Goal: Information Seeking & Learning: Learn about a topic

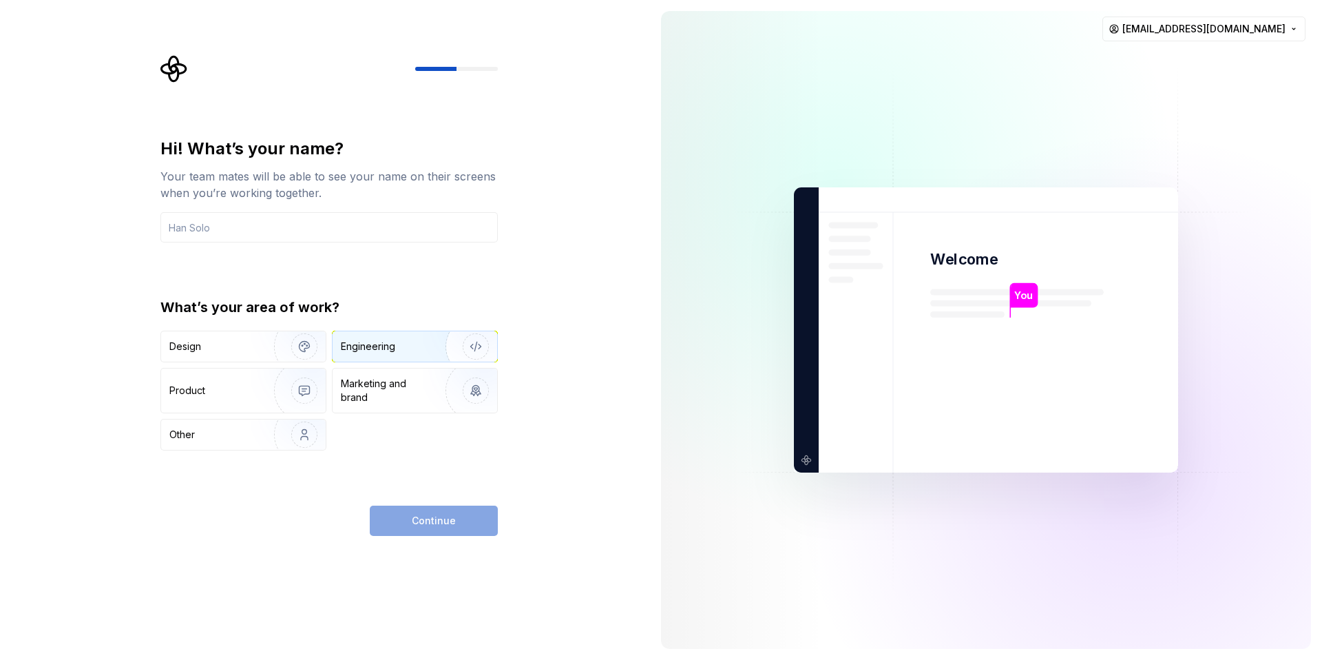
click at [386, 348] on div "Engineering" at bounding box center [368, 346] width 54 height 14
click at [419, 519] on div "Continue" at bounding box center [434, 520] width 128 height 30
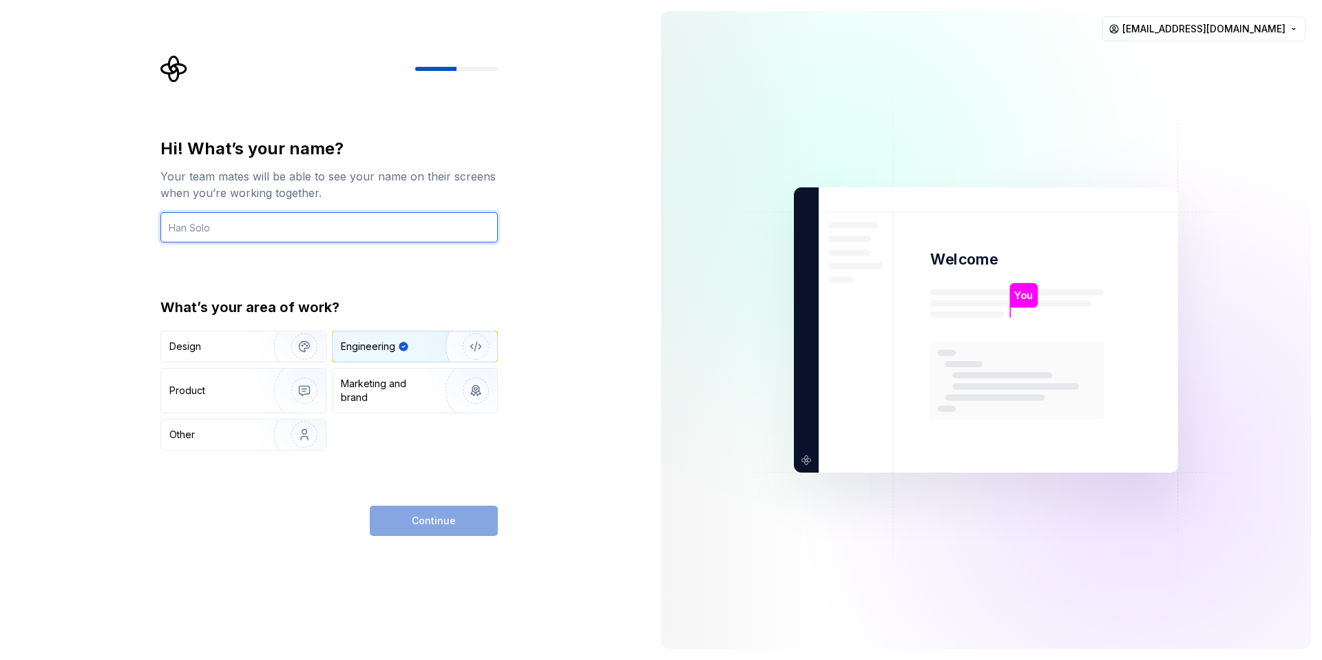
click at [333, 229] on input "text" at bounding box center [328, 227] width 337 height 30
type input "a"
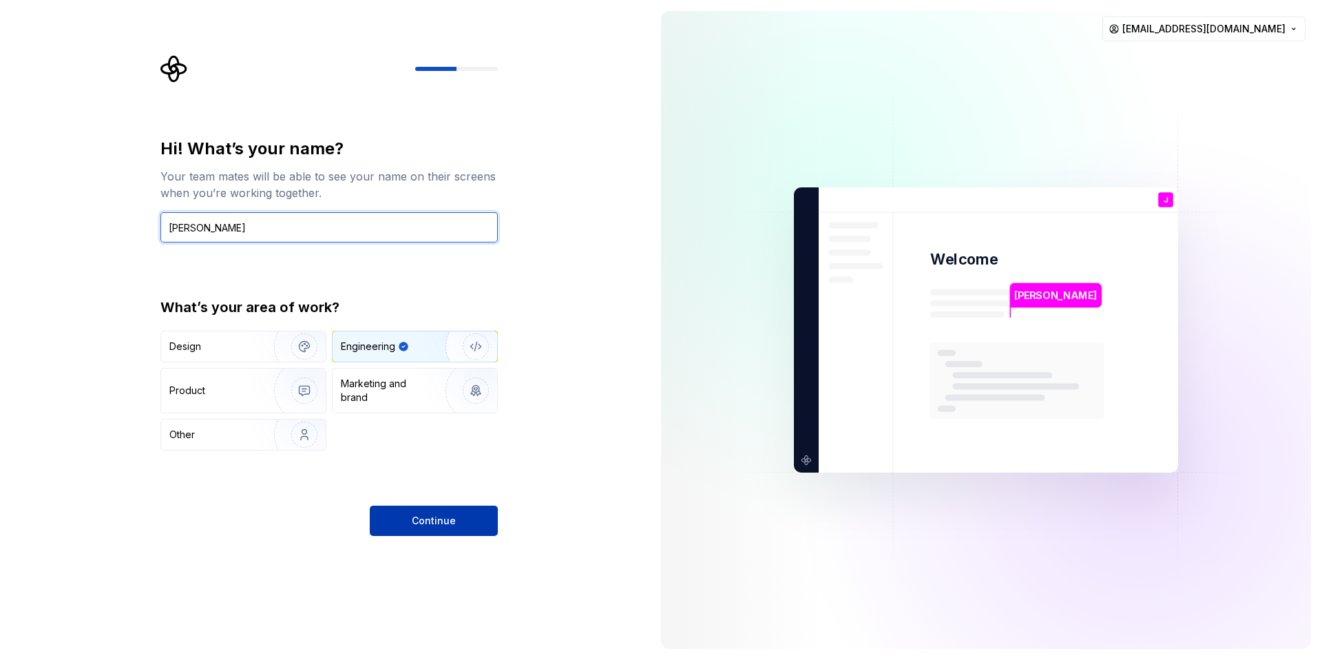
type input "[PERSON_NAME]"
click at [421, 525] on span "Continue" at bounding box center [434, 521] width 44 height 14
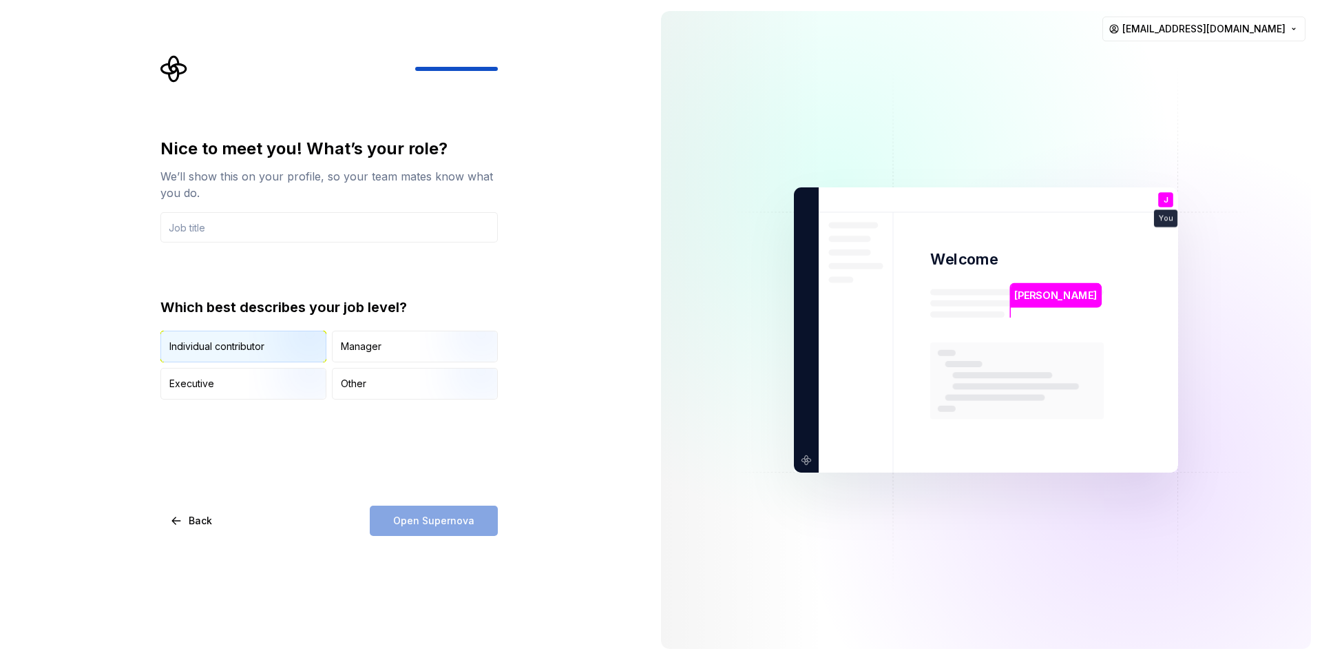
click at [302, 348] on img "button" at bounding box center [293, 363] width 88 height 92
click at [434, 523] on div "Open Supernova" at bounding box center [434, 520] width 128 height 30
click at [201, 222] on input "text" at bounding box center [328, 227] width 337 height 30
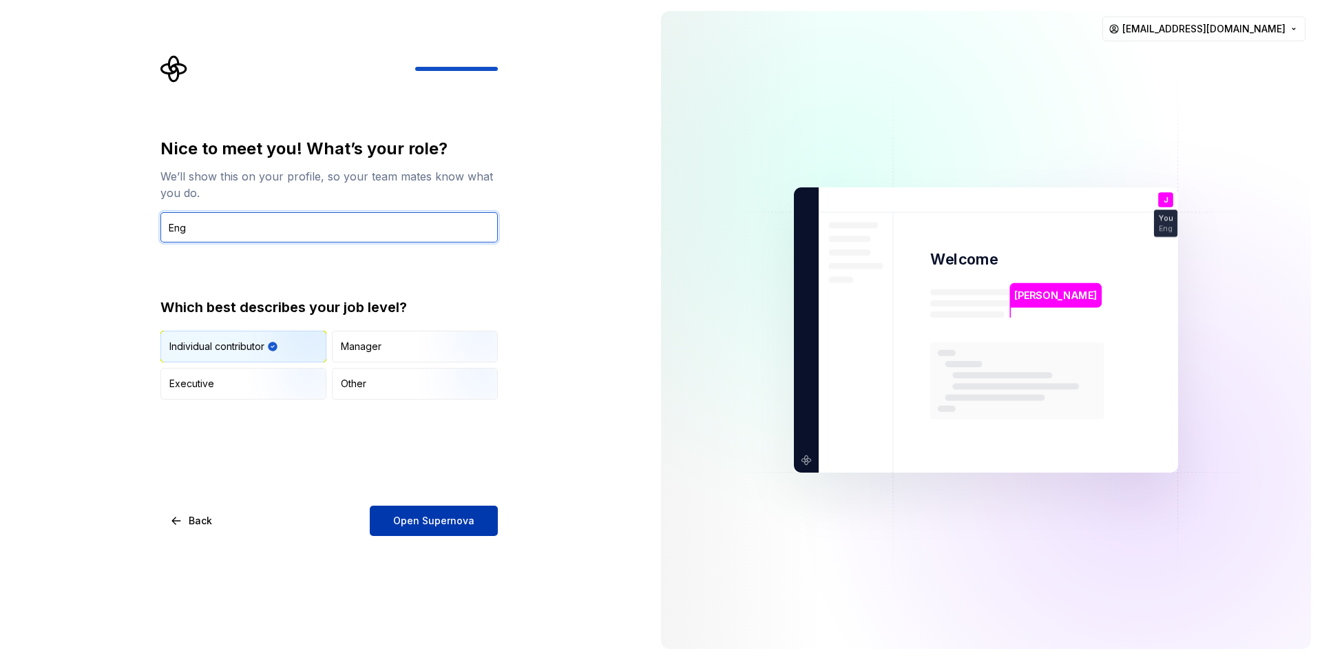
type input "Eng"
click at [429, 514] on span "Open Supernova" at bounding box center [433, 521] width 81 height 14
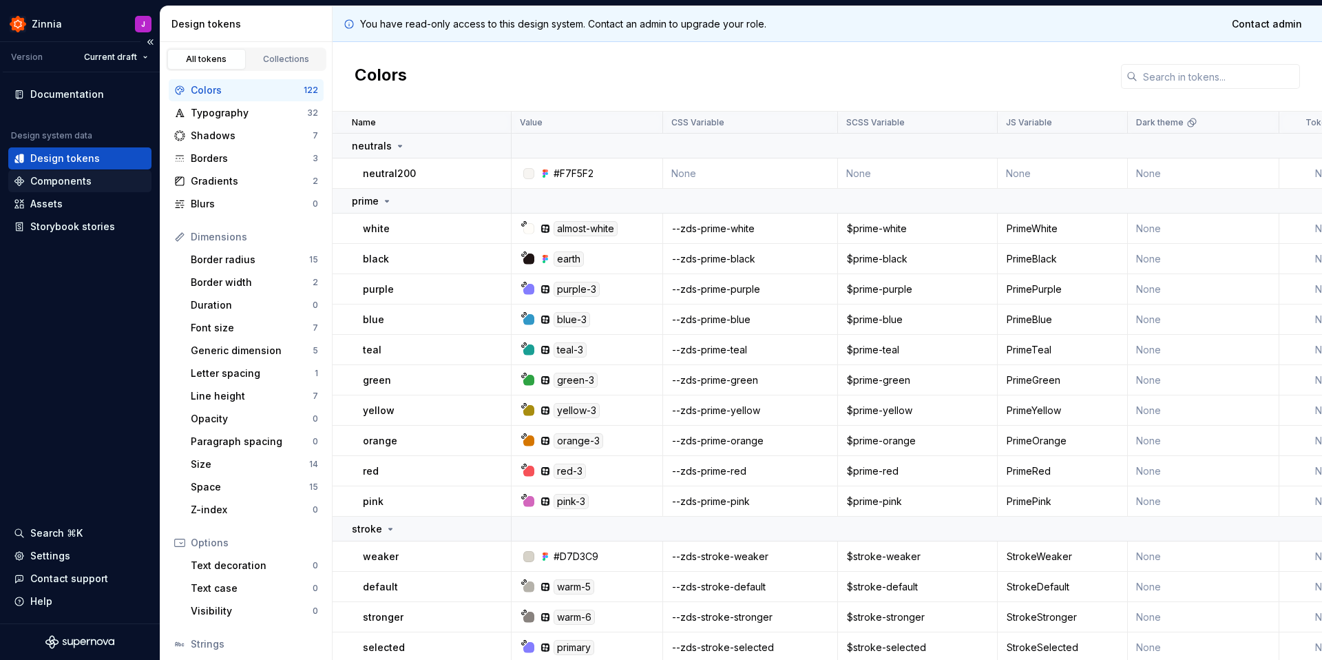
click at [68, 179] on div "Components" at bounding box center [60, 181] width 61 height 14
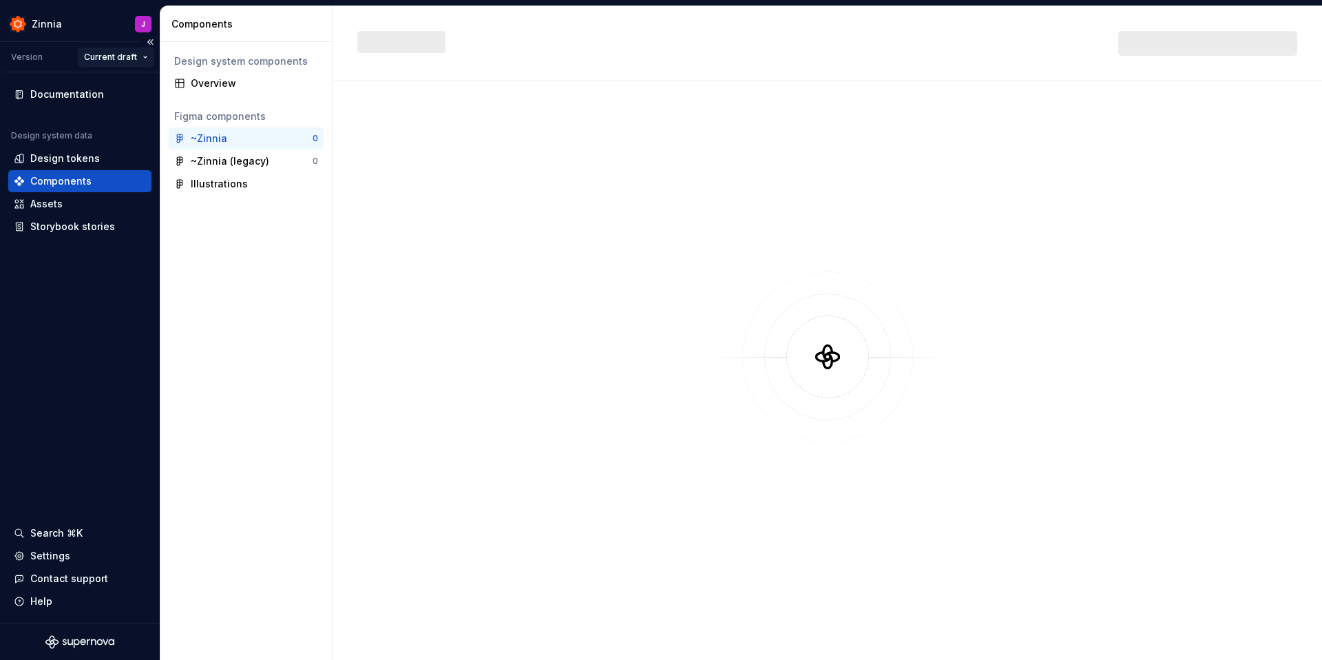
click at [145, 56] on html "Zinnia J Version Current draft Documentation Design system data Design tokens C…" at bounding box center [661, 330] width 1322 height 660
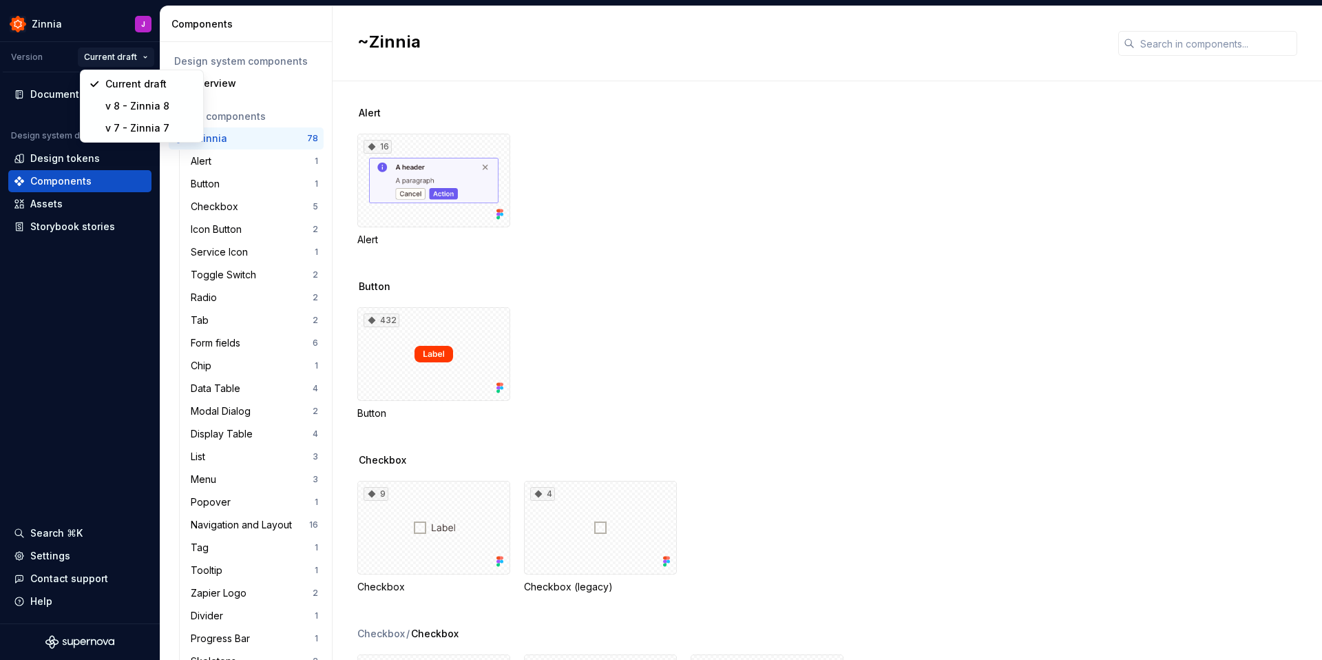
click at [114, 298] on html "Zinnia J Version Current draft Documentation Design system data Design tokens C…" at bounding box center [661, 330] width 1322 height 660
click at [246, 183] on div "Button" at bounding box center [253, 184] width 124 height 14
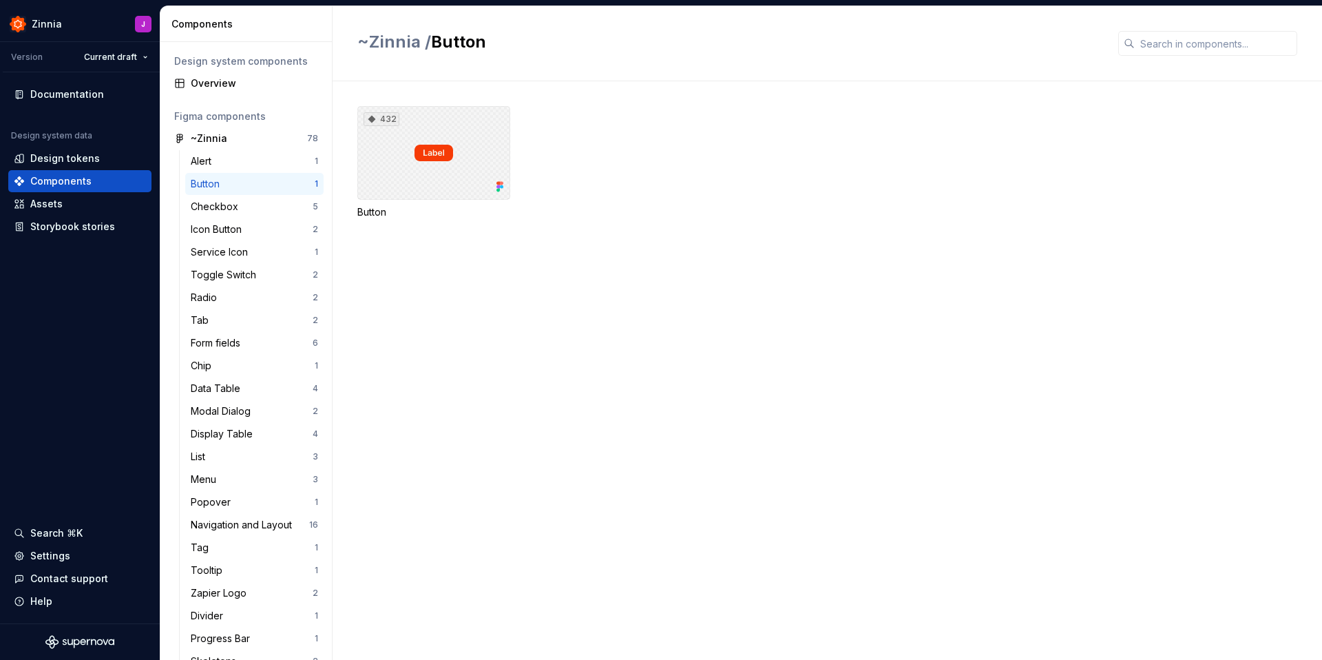
click at [441, 164] on div "432" at bounding box center [433, 153] width 153 height 94
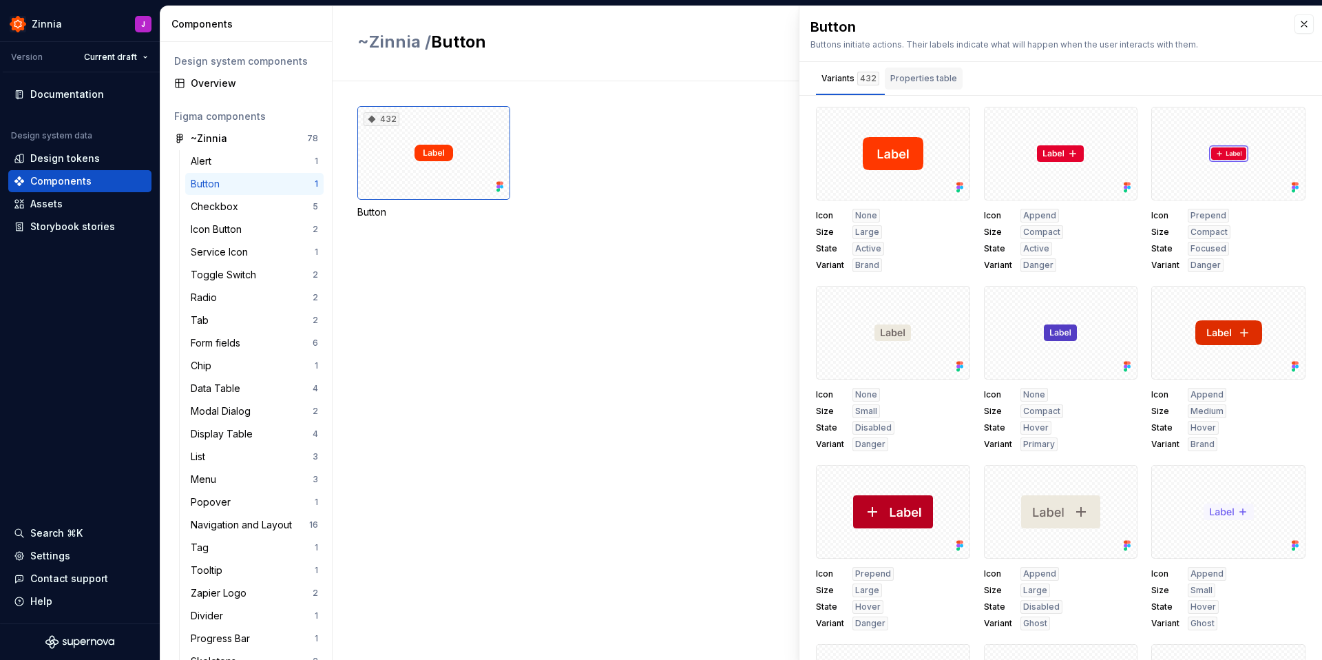
click at [932, 72] on div "Properties table" at bounding box center [923, 79] width 67 height 14
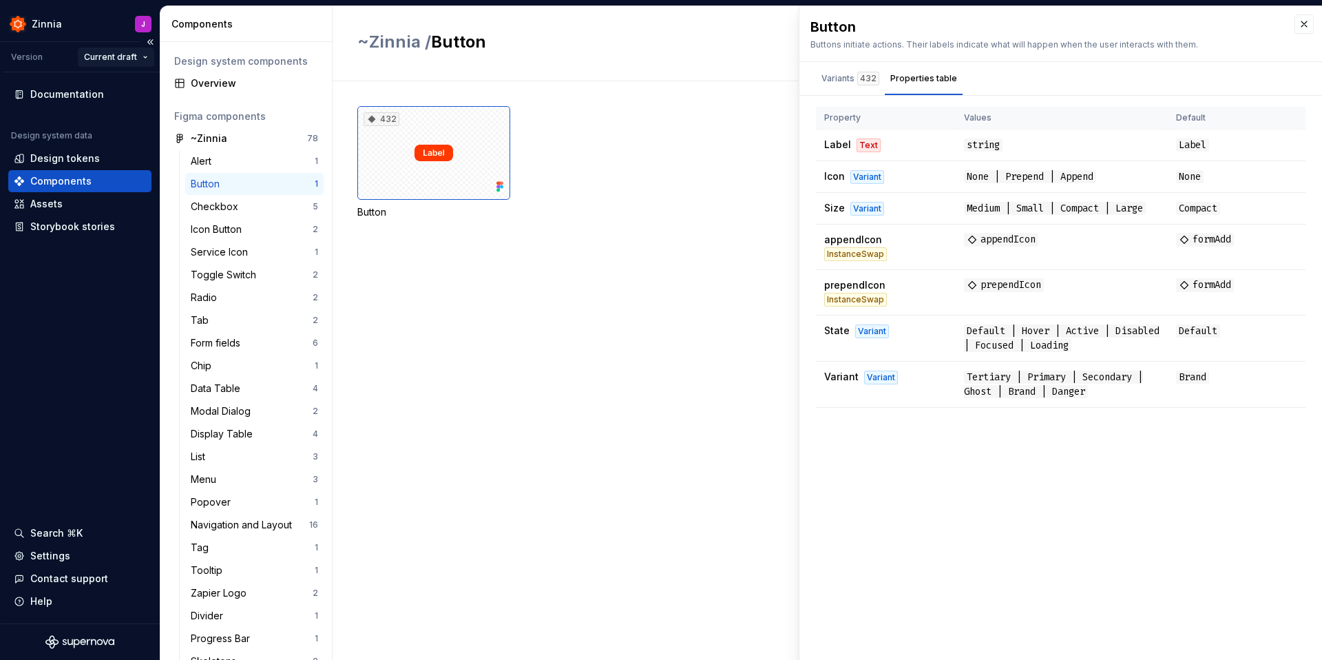
click at [138, 52] on html "Zinnia J Version Current draft Documentation Design system data Design tokens C…" at bounding box center [661, 330] width 1322 height 660
click at [142, 104] on div "v 8 - Zinnia 8" at bounding box center [149, 106] width 89 height 14
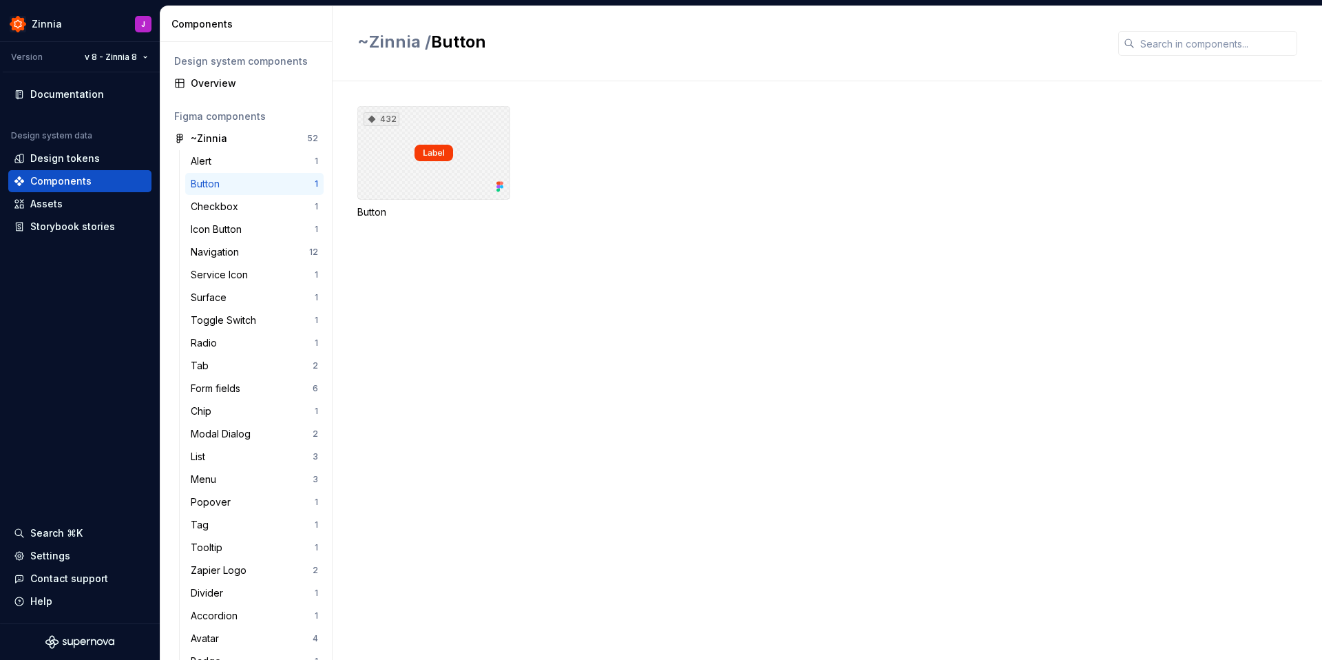
click at [421, 155] on div "432" at bounding box center [433, 153] width 153 height 94
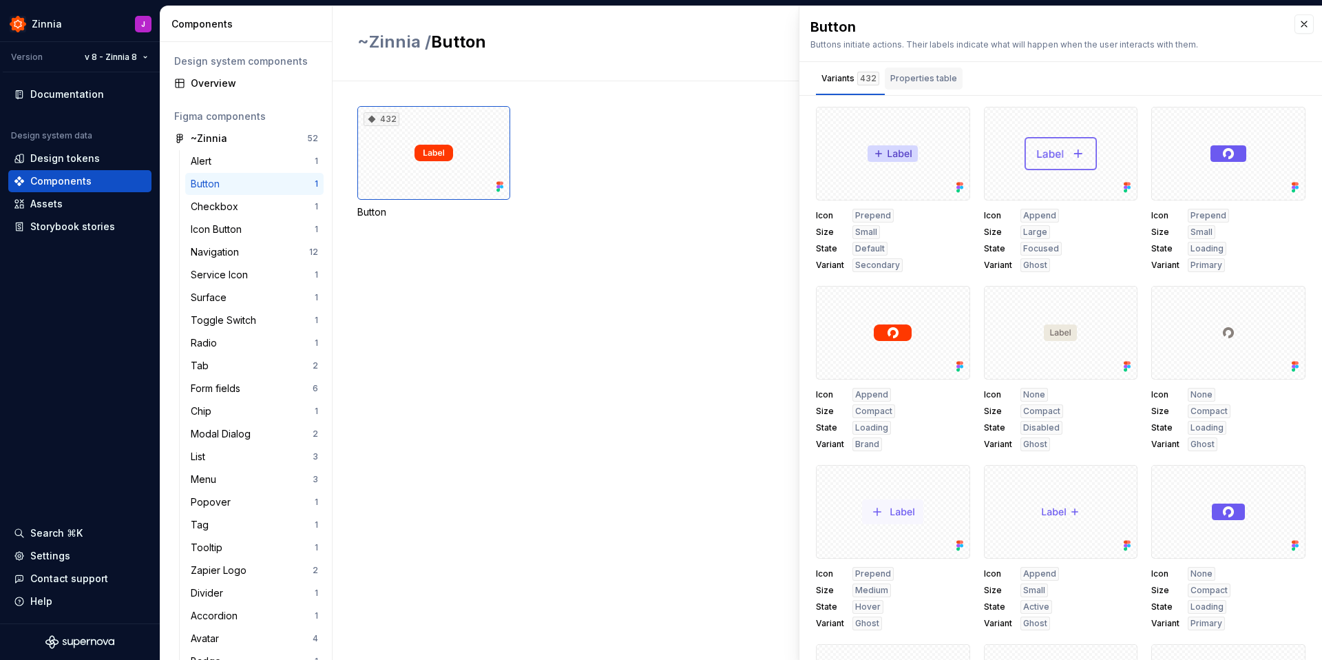
click at [917, 74] on div "Properties table" at bounding box center [923, 79] width 67 height 14
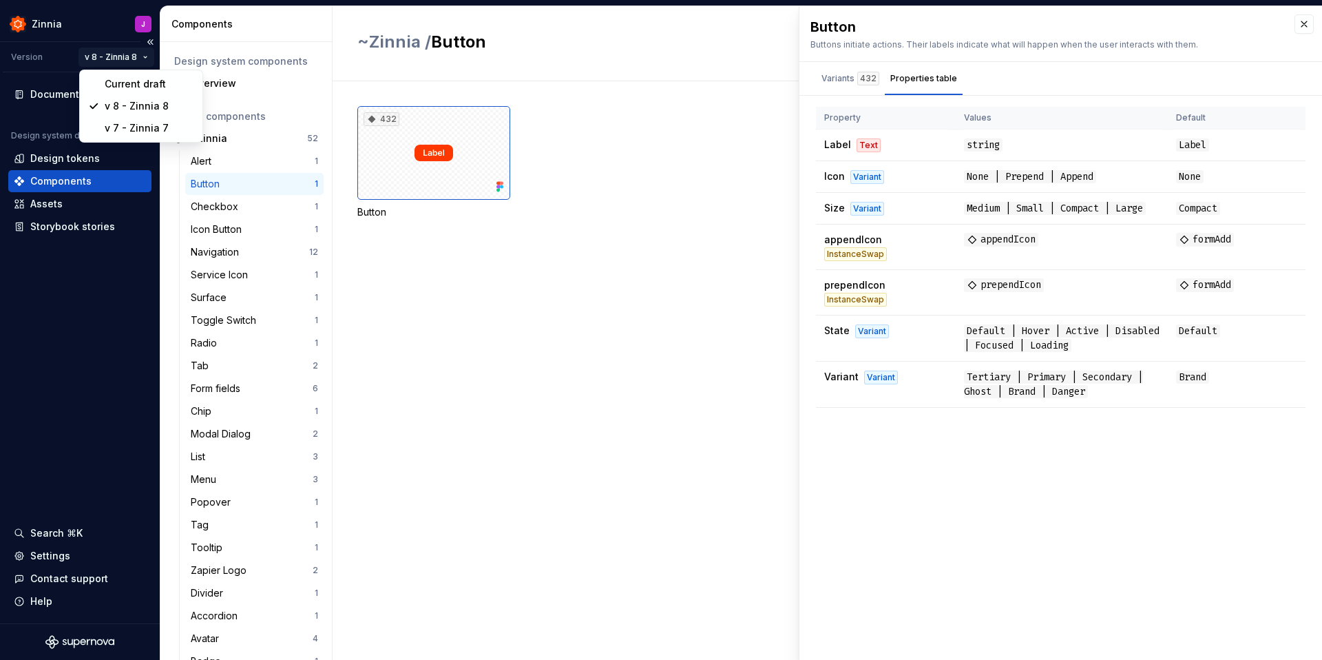
click at [134, 56] on html "Zinnia J Version v 8 - Zinnia 8 Documentation Design system data Design tokens …" at bounding box center [661, 330] width 1322 height 660
click at [136, 79] on div "Current draft" at bounding box center [149, 84] width 89 height 14
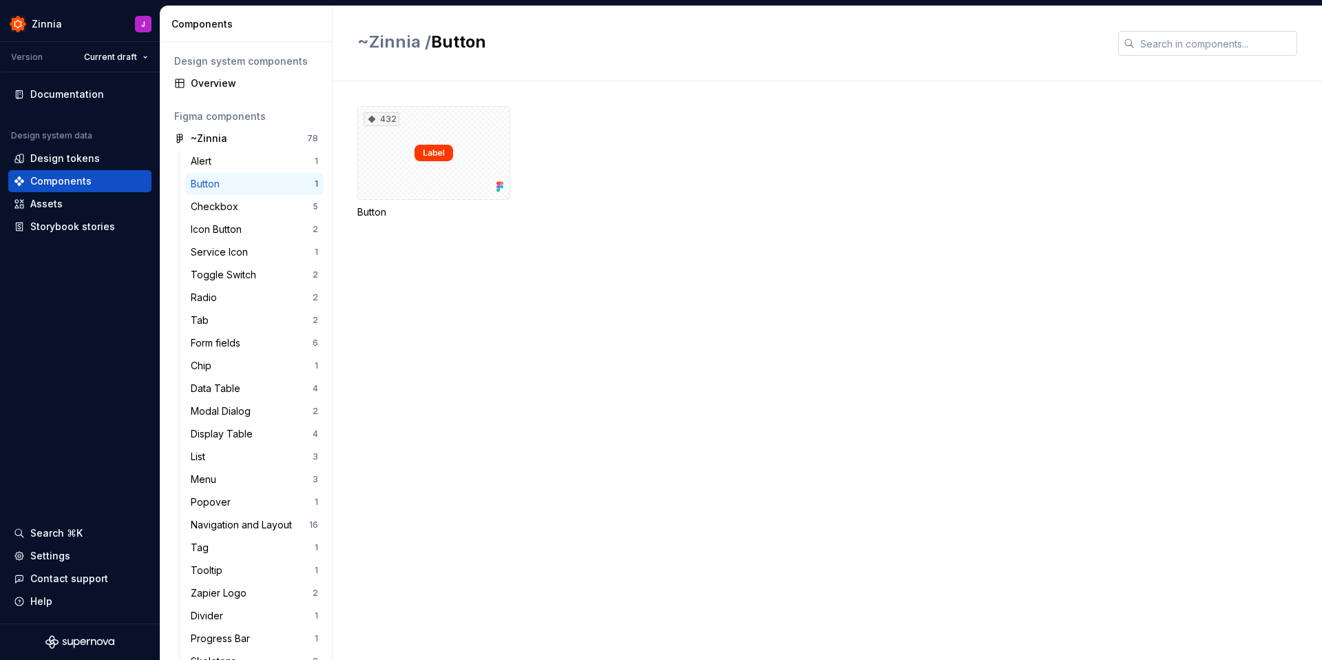
click at [1224, 43] on input "text" at bounding box center [1216, 43] width 162 height 25
click at [1228, 50] on input "text" at bounding box center [1216, 43] width 162 height 25
paste input "iconPosition"
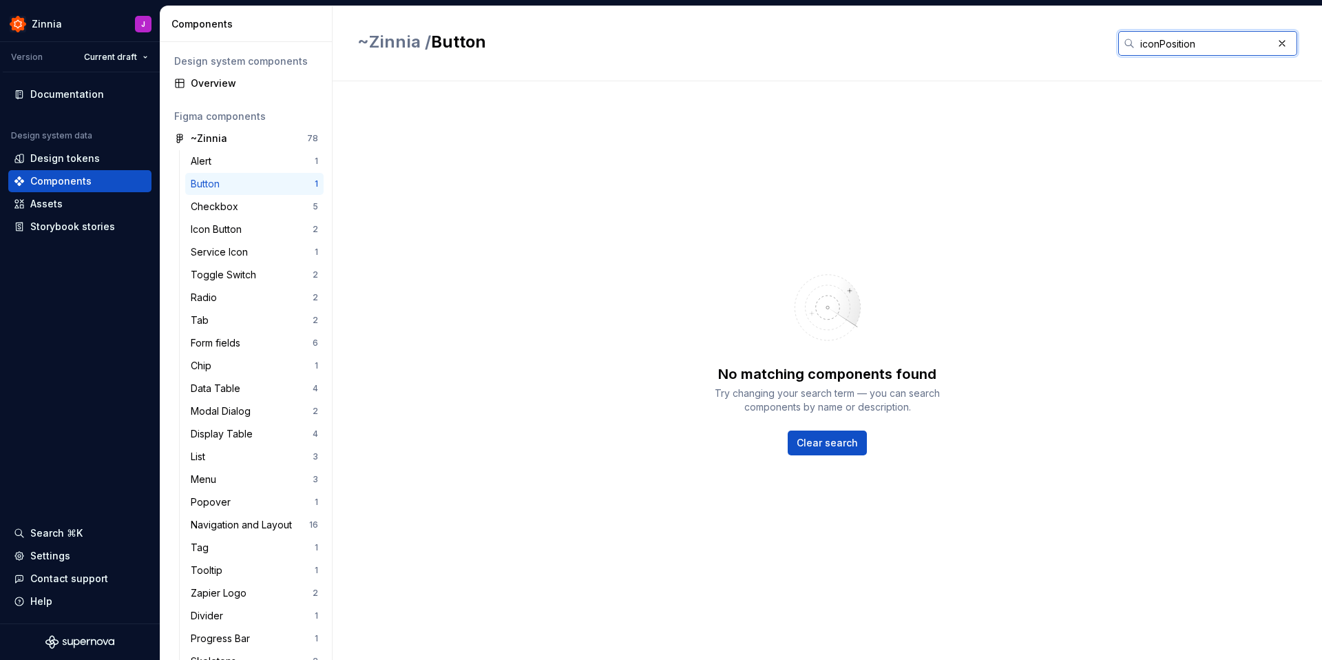
type input "iconPosition"
